Goal: Information Seeking & Learning: Learn about a topic

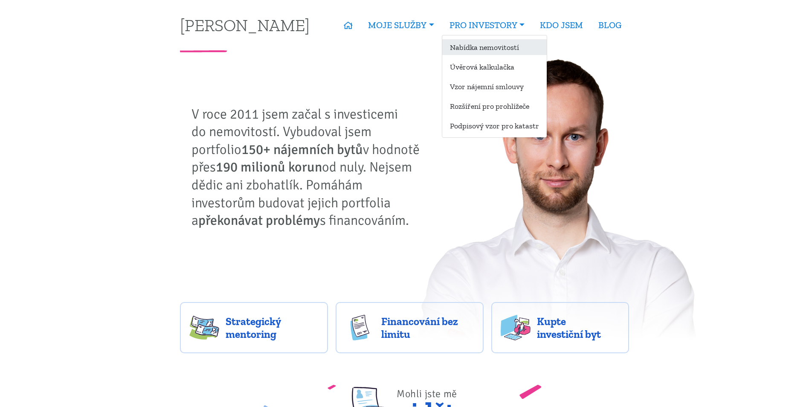
click at [484, 49] on link "Nabídka nemovitostí" at bounding box center [494, 47] width 105 height 16
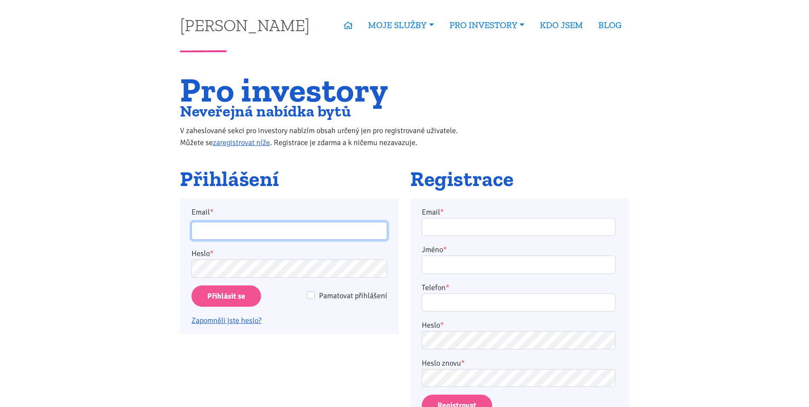
click at [282, 223] on input "Email *" at bounding box center [290, 231] width 196 height 18
type input "martinjakl88@gmail.com"
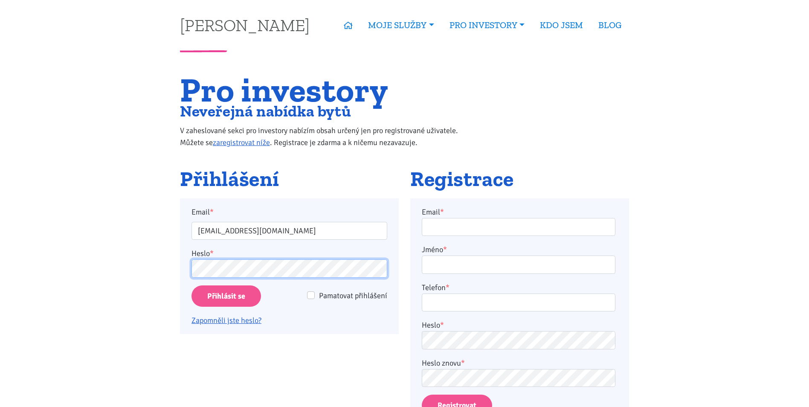
click at [192, 285] on input "Přihlásit se" at bounding box center [227, 296] width 70 height 22
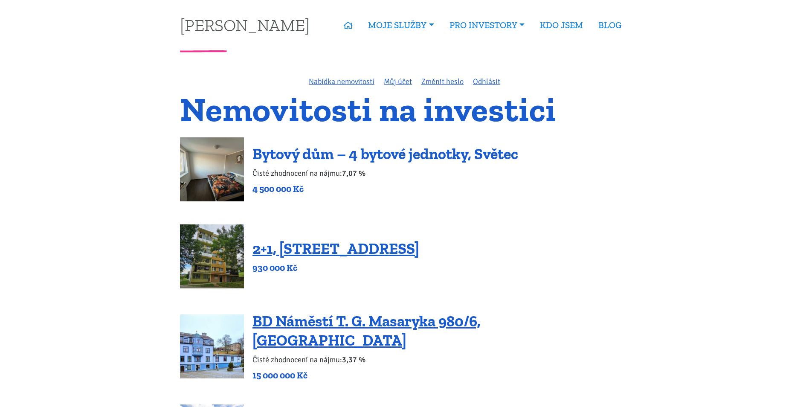
click at [389, 155] on link "Bytový dům – 4 bytové jednotky, Světec" at bounding box center [386, 154] width 266 height 18
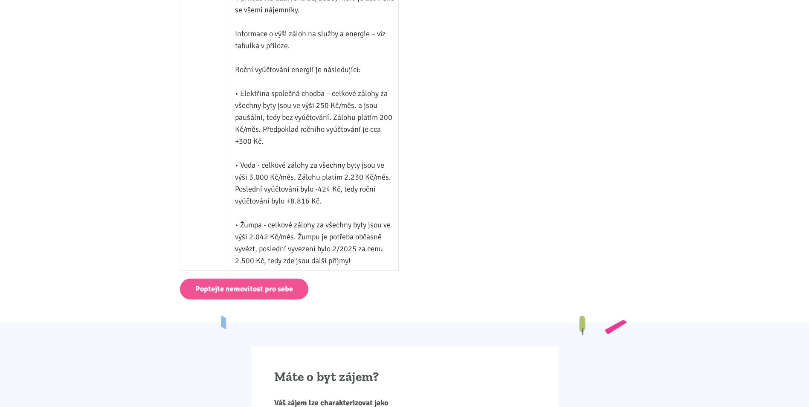
scroll to position [1237, 0]
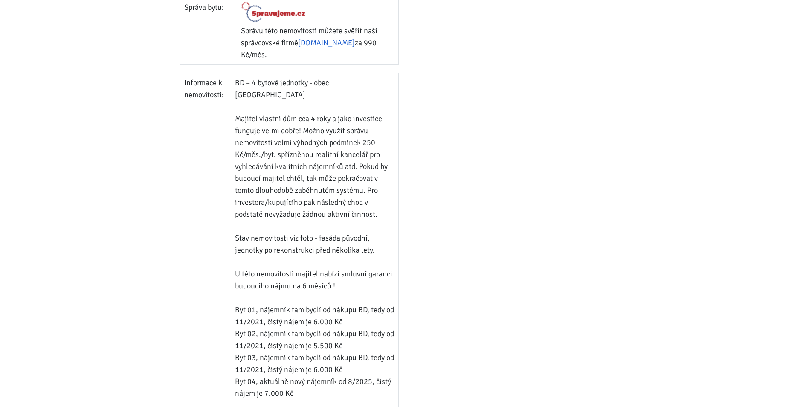
drag, startPoint x: 640, startPoint y: 168, endPoint x: 600, endPoint y: 142, distance: 47.1
click at [600, 142] on div at bounding box center [520, 289] width 230 height 1343
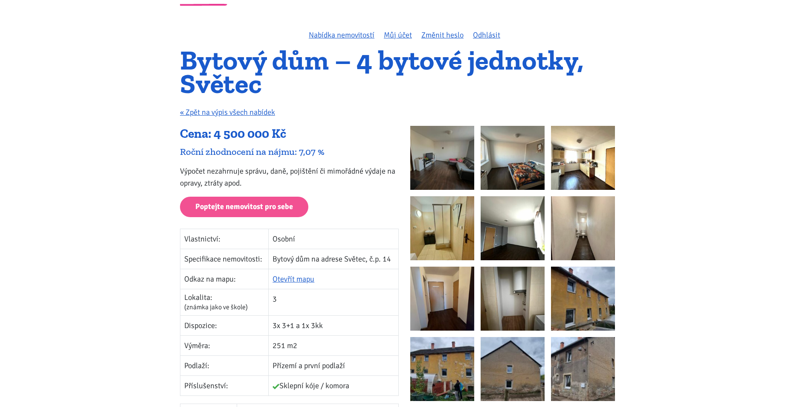
scroll to position [0, 0]
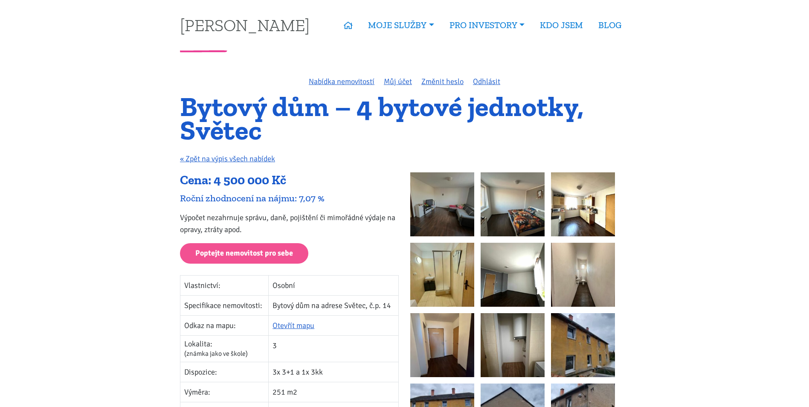
click at [437, 194] on img at bounding box center [442, 204] width 64 height 64
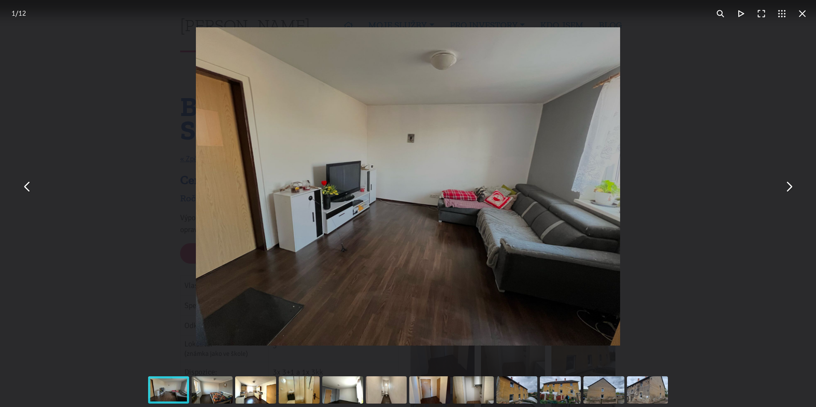
click at [793, 186] on button "You can close this modal content with the ESC key" at bounding box center [788, 186] width 20 height 20
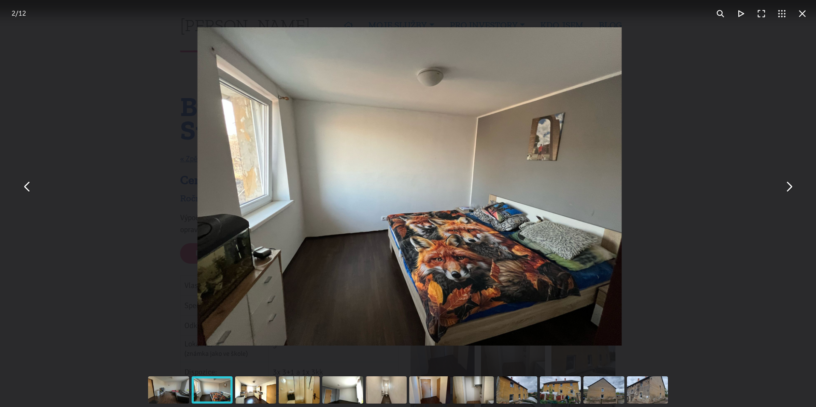
click at [793, 186] on button "You can close this modal content with the ESC key" at bounding box center [788, 186] width 20 height 20
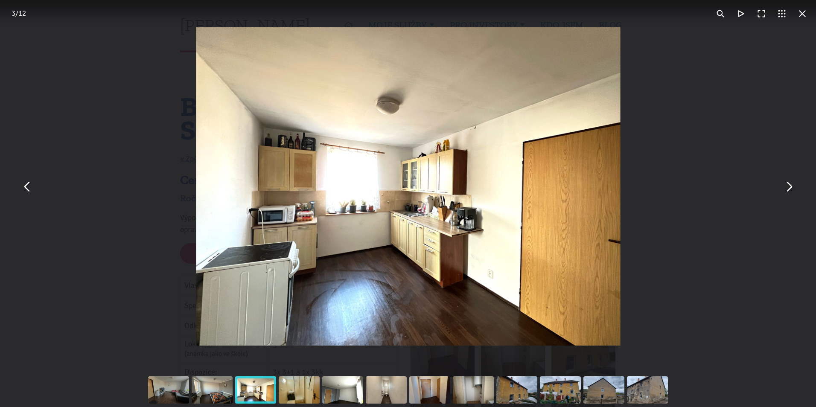
click at [793, 186] on button "You can close this modal content with the ESC key" at bounding box center [788, 186] width 20 height 20
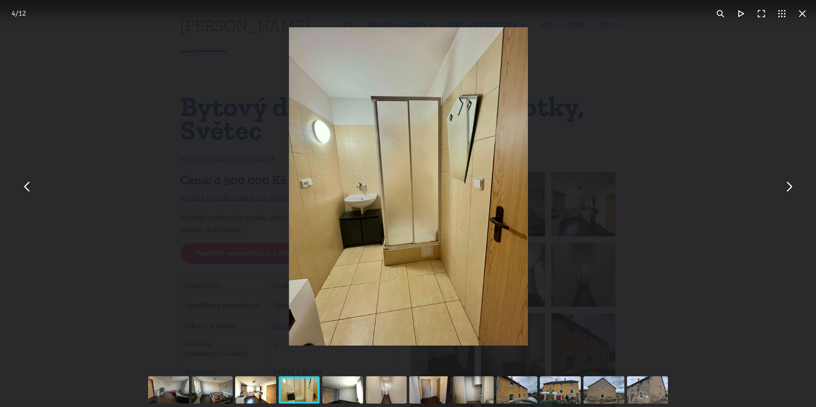
click at [793, 186] on button "You can close this modal content with the ESC key" at bounding box center [788, 186] width 20 height 20
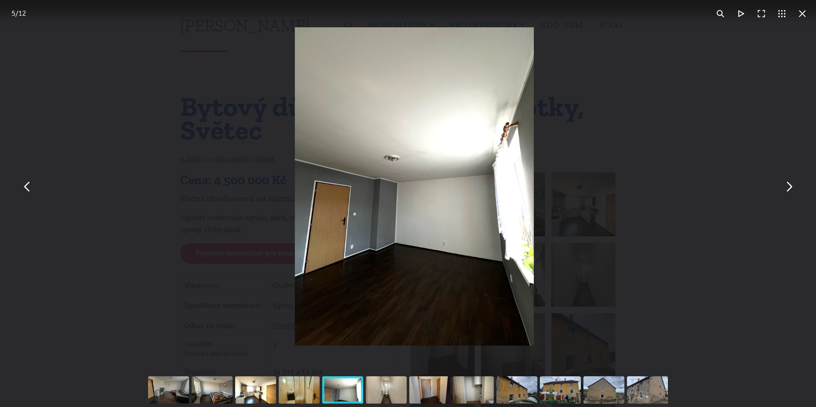
click at [793, 186] on button "You can close this modal content with the ESC key" at bounding box center [788, 186] width 20 height 20
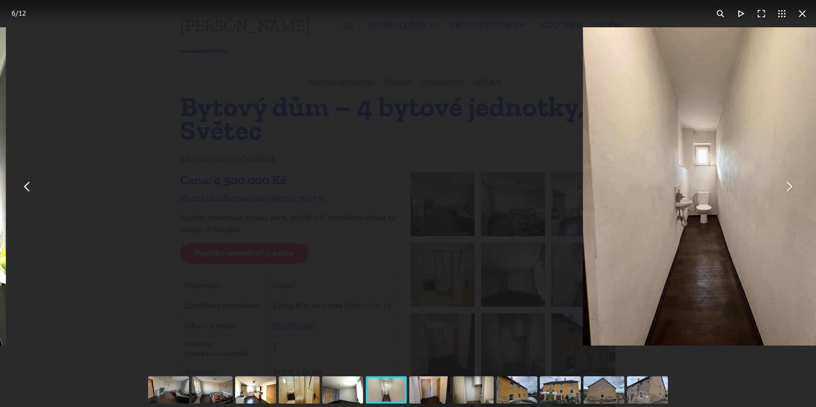
click at [793, 186] on button "You can close this modal content with the ESC key" at bounding box center [788, 186] width 20 height 20
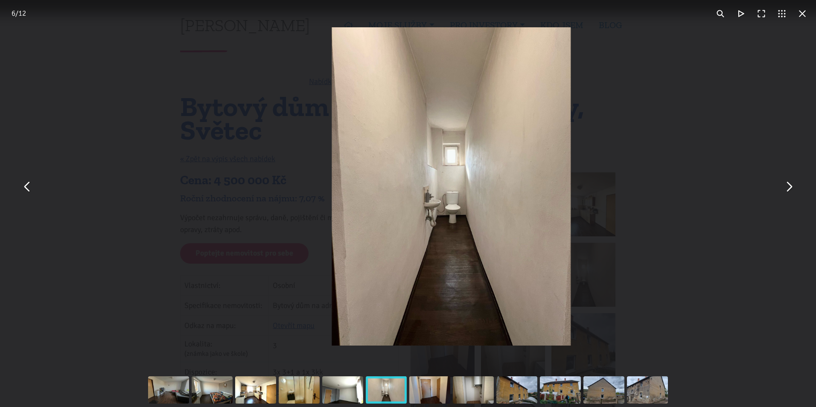
click at [793, 186] on button "You can close this modal content with the ESC key" at bounding box center [788, 186] width 20 height 20
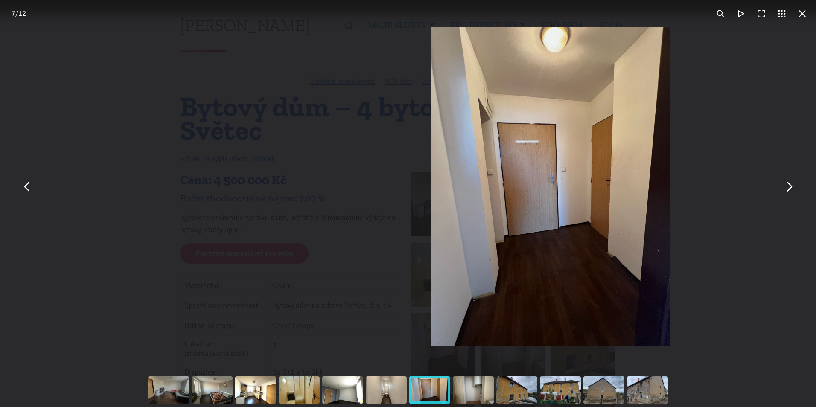
click at [793, 186] on button "You can close this modal content with the ESC key" at bounding box center [788, 186] width 20 height 20
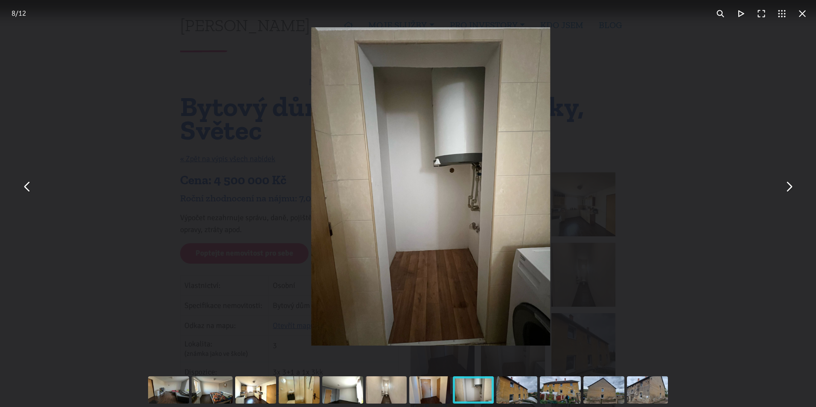
click at [793, 186] on button "You can close this modal content with the ESC key" at bounding box center [788, 186] width 20 height 20
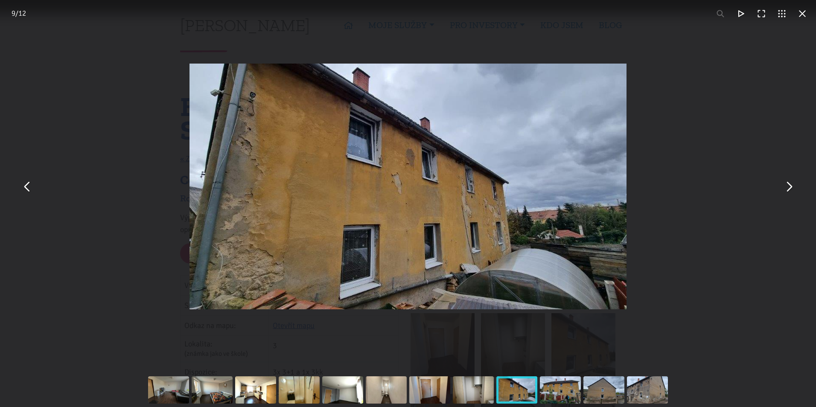
click at [793, 186] on button "You can close this modal content with the ESC key" at bounding box center [788, 186] width 20 height 20
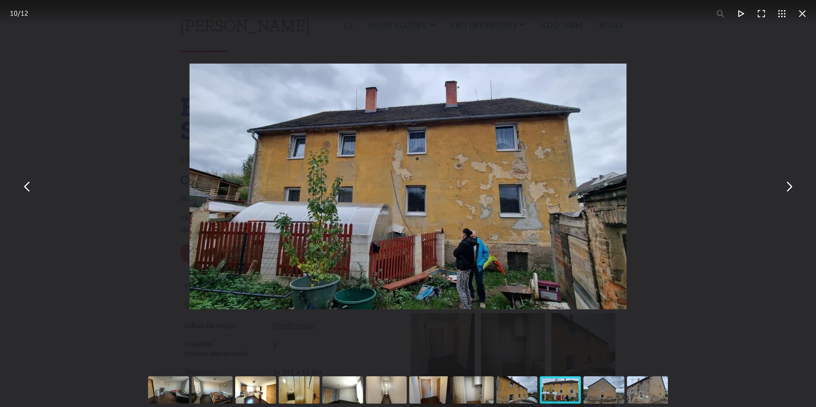
click at [793, 186] on button "You can close this modal content with the ESC key" at bounding box center [788, 186] width 20 height 20
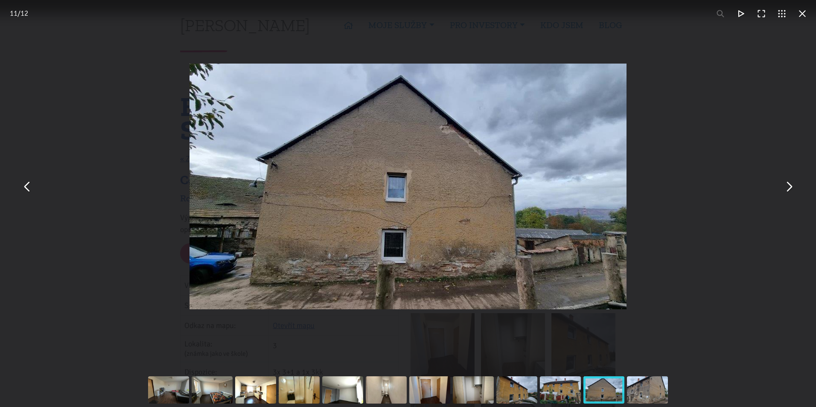
click at [793, 186] on button "You can close this modal content with the ESC key" at bounding box center [788, 186] width 20 height 20
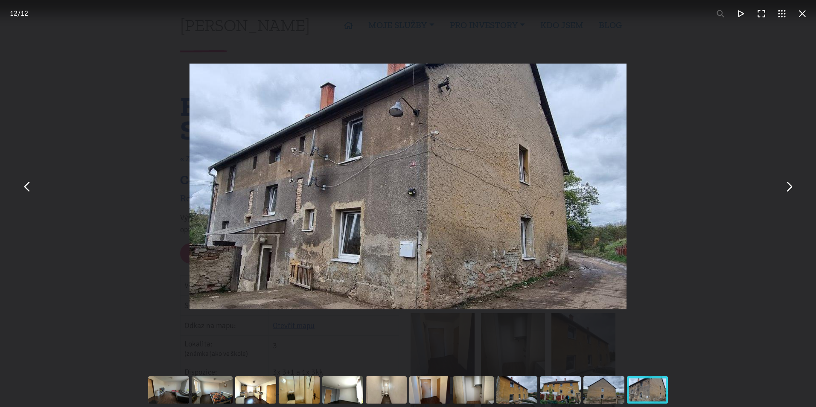
click at [793, 186] on button "You can close this modal content with the ESC key" at bounding box center [788, 186] width 20 height 20
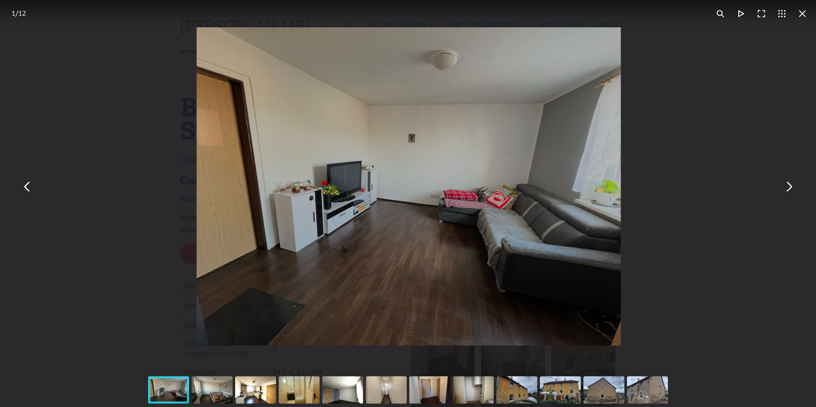
click at [775, 100] on div "You can close this modal content with the ESC key" at bounding box center [409, 186] width 816 height 373
